Goal: Obtain resource: Download file/media

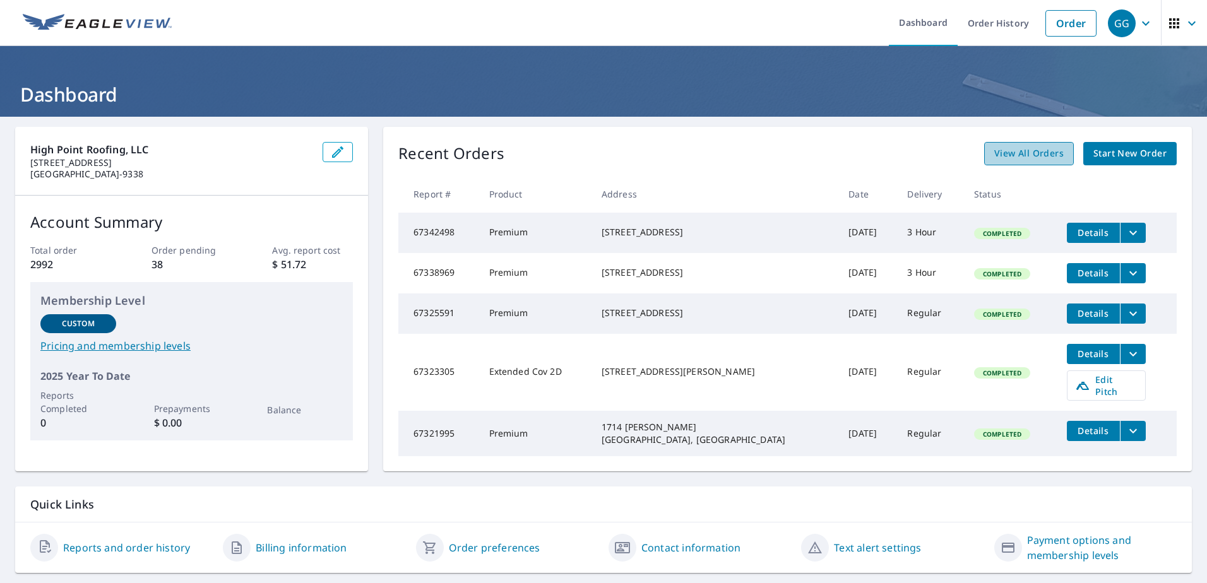
click at [1019, 163] on link "View All Orders" at bounding box center [1029, 153] width 90 height 23
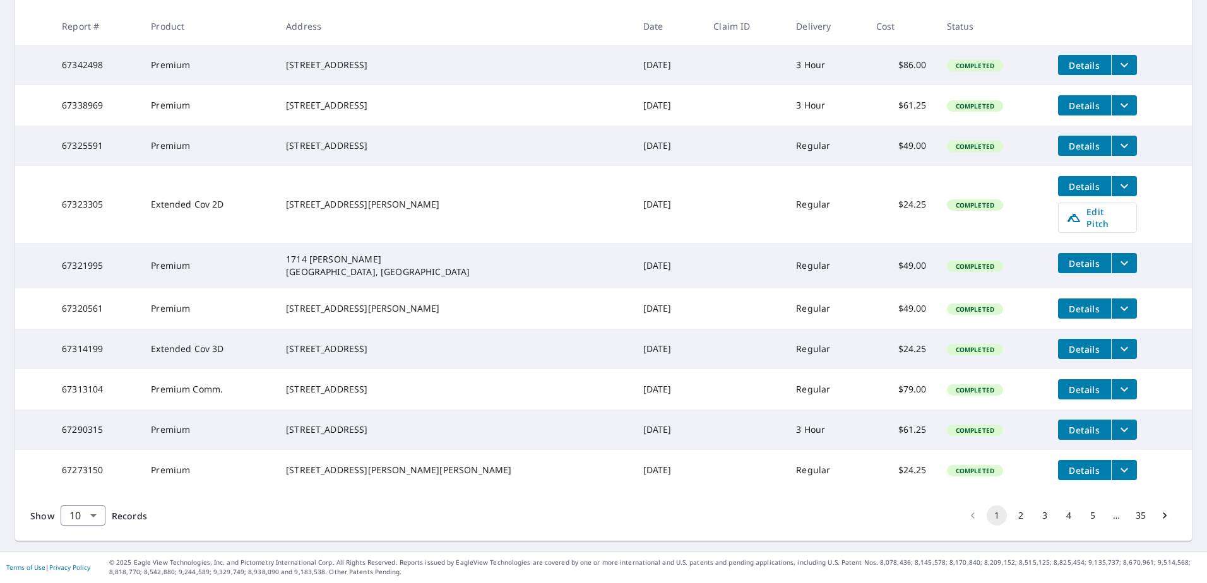
scroll to position [266, 0]
click at [85, 512] on body "GG GG Dashboard Order History Order GG Dashboard / Order History Order History …" at bounding box center [603, 291] width 1207 height 583
click at [84, 518] on li "25" at bounding box center [82, 511] width 45 height 23
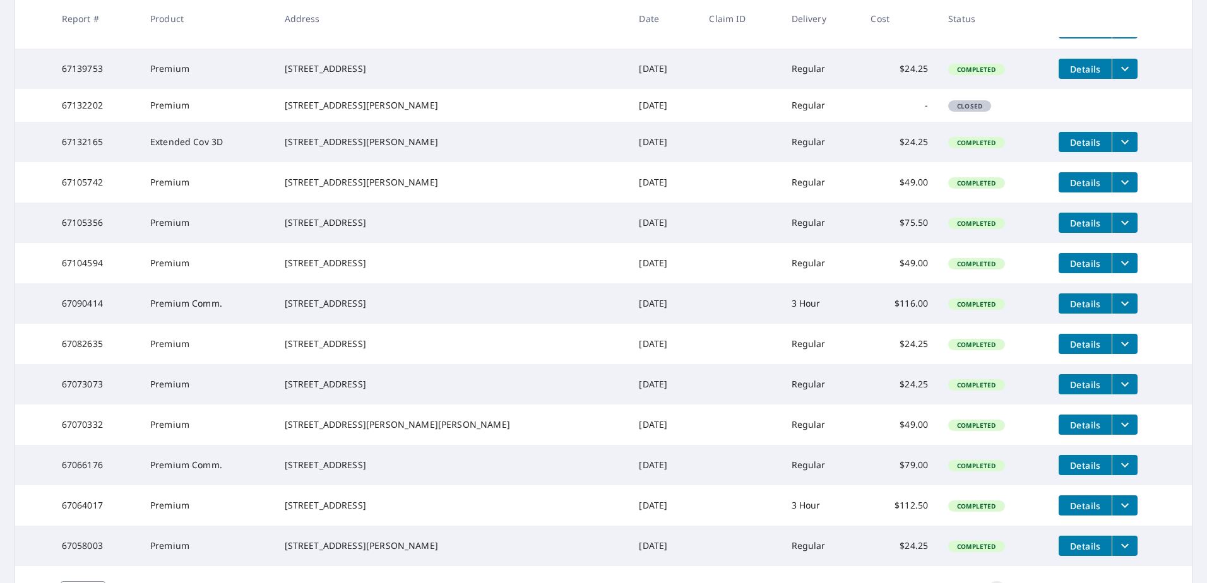
scroll to position [821, 0]
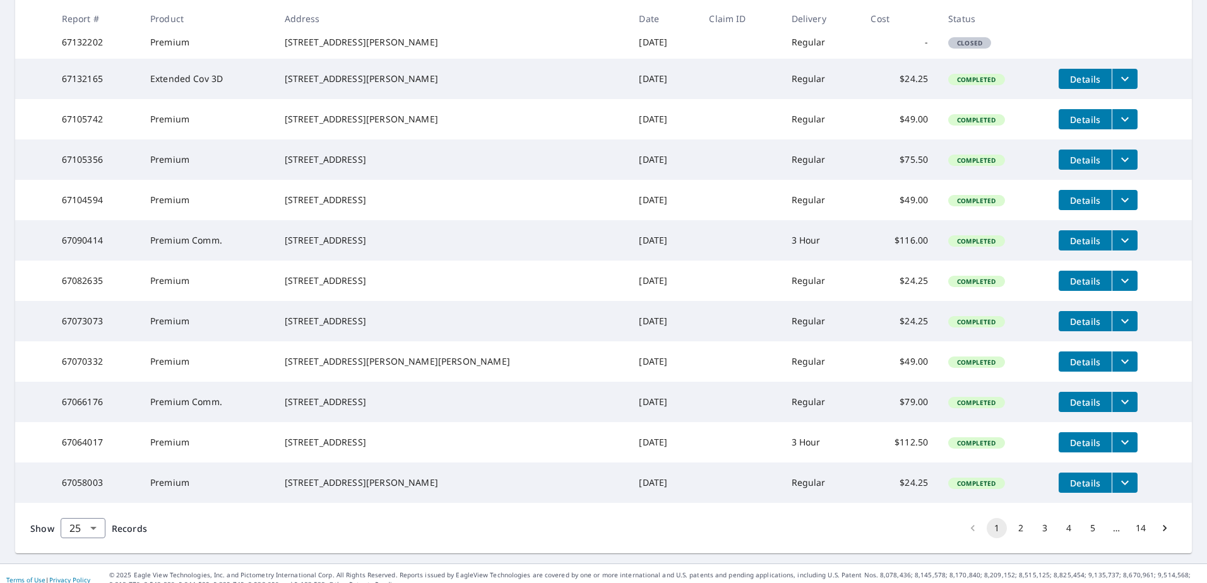
click at [1117, 369] on icon "filesDropdownBtn-67070332" at bounding box center [1124, 361] width 15 height 15
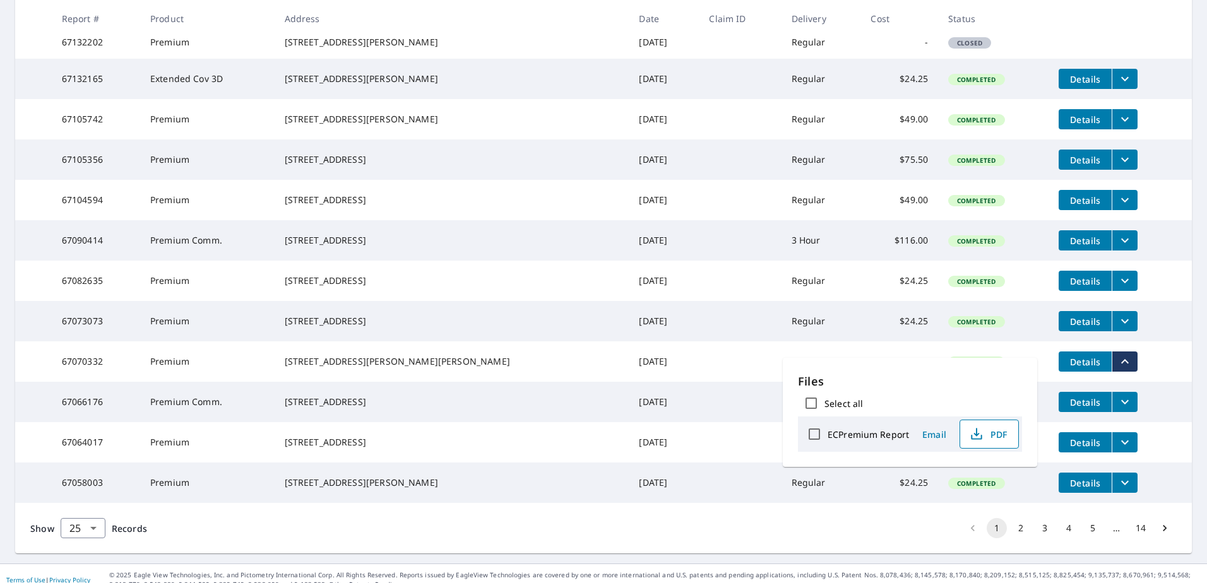
click at [1001, 433] on span "PDF" at bounding box center [988, 434] width 40 height 15
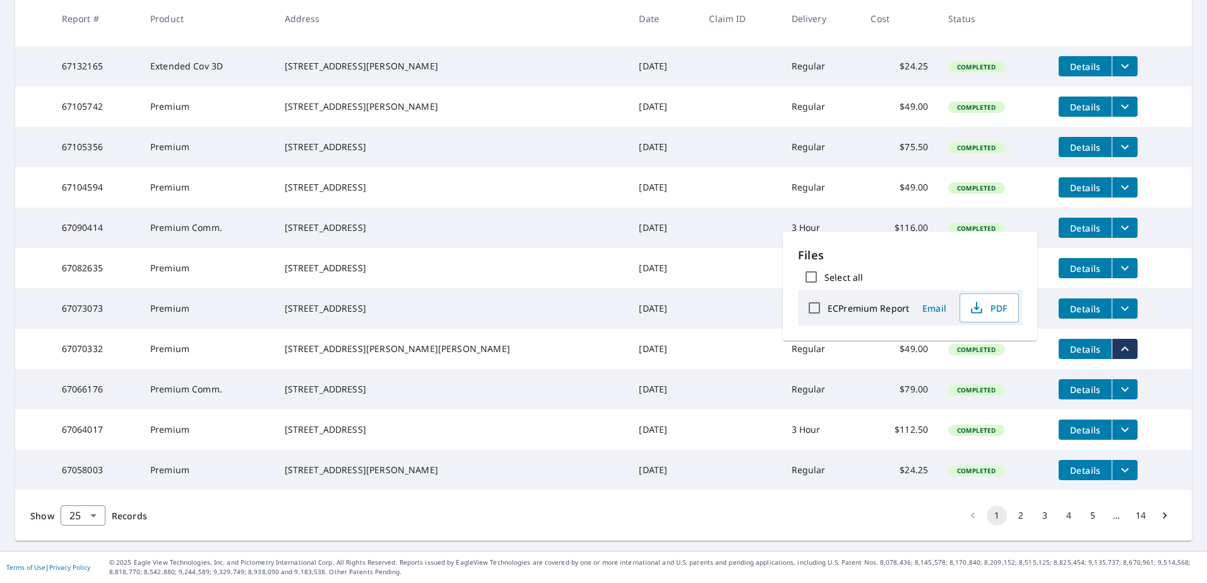
scroll to position [949, 0]
click at [1011, 513] on button "2" at bounding box center [1021, 516] width 20 height 20
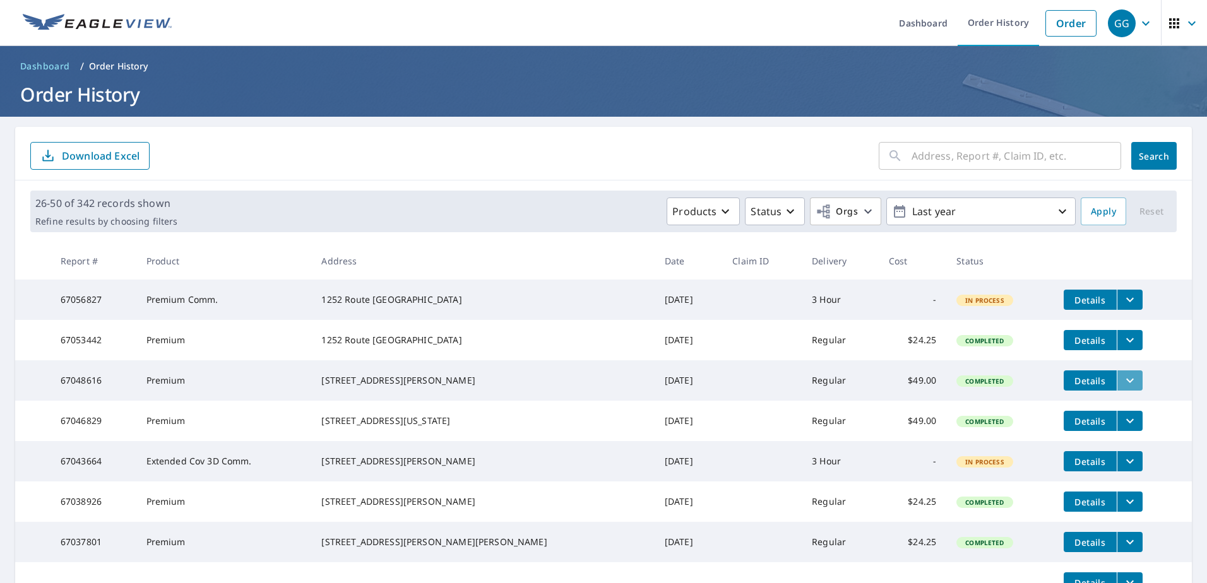
click at [1122, 385] on icon "filesDropdownBtn-67048616" at bounding box center [1129, 380] width 15 height 15
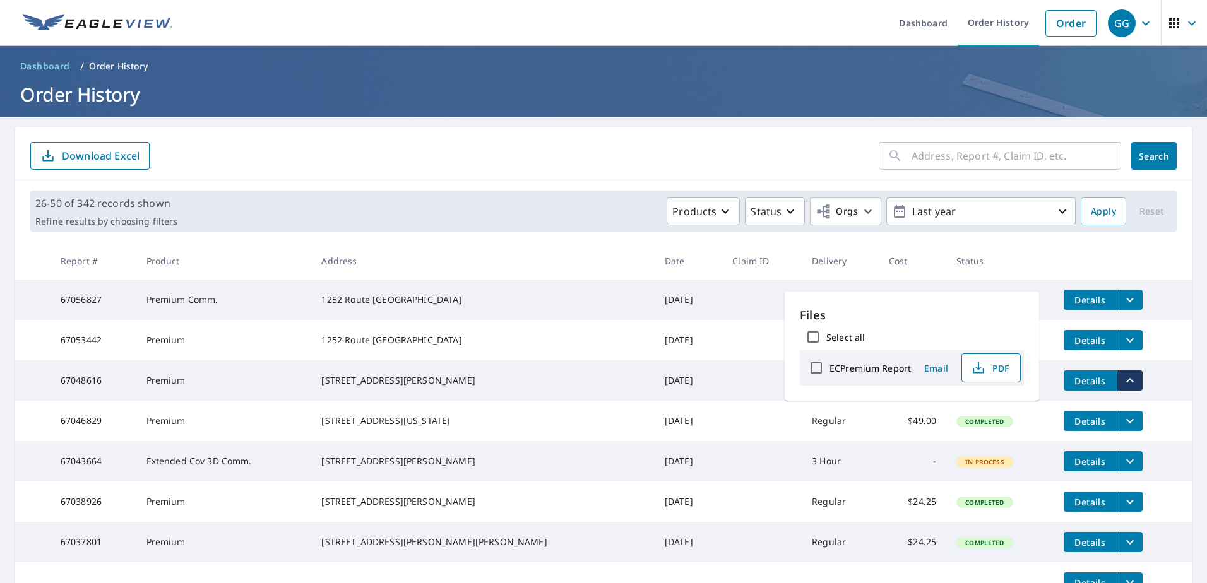
click at [997, 366] on span "PDF" at bounding box center [990, 367] width 40 height 15
